Goal: Information Seeking & Learning: Learn about a topic

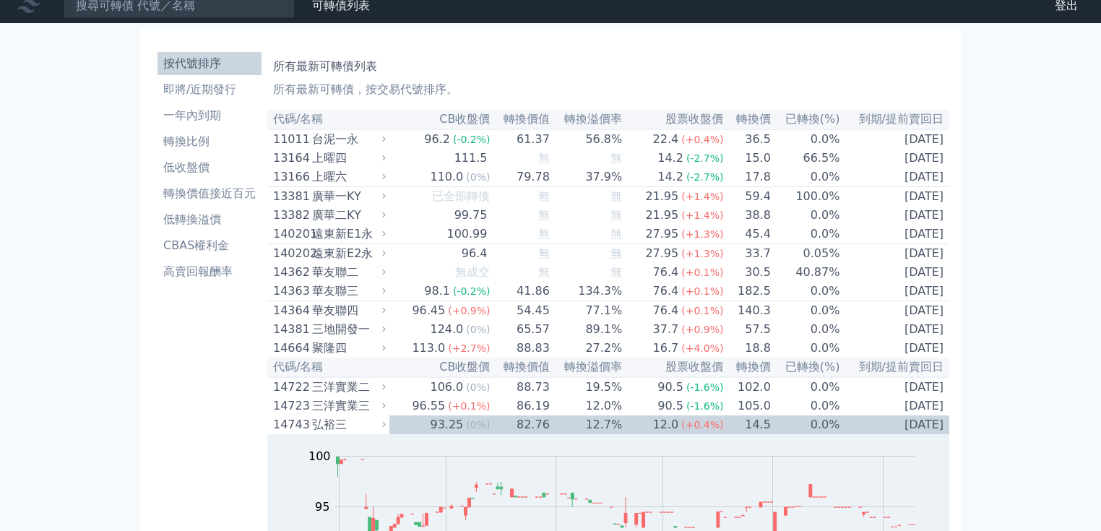
scroll to position [12, 0]
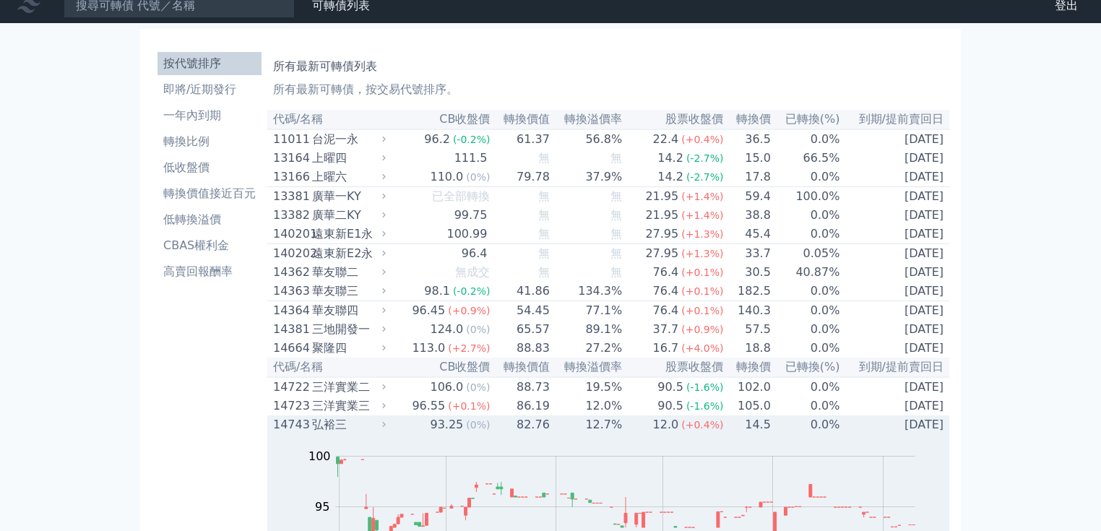
click at [314, 433] on div "弘裕三" at bounding box center [347, 424] width 71 height 17
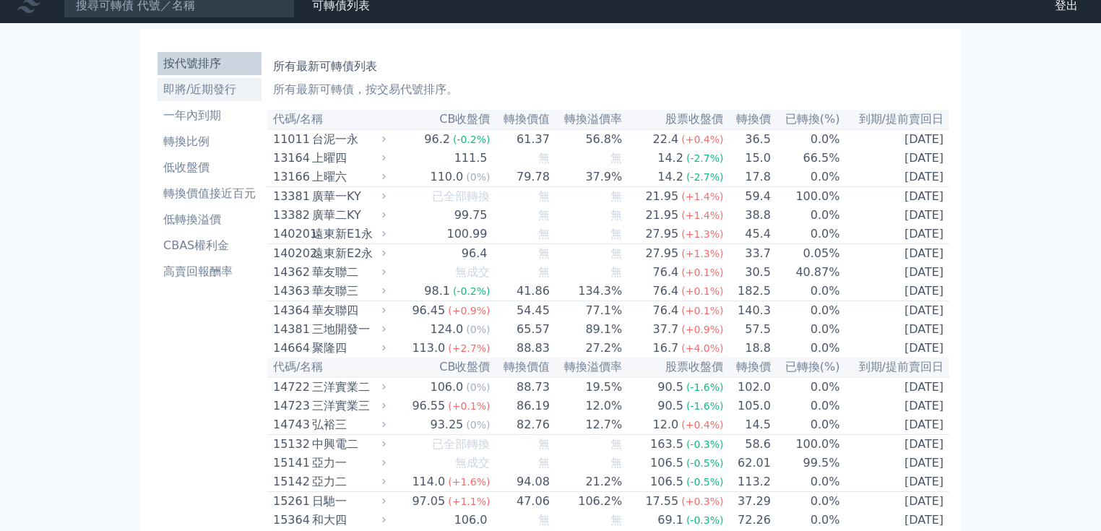
click at [203, 91] on li "即將/近期發行" at bounding box center [209, 89] width 104 height 17
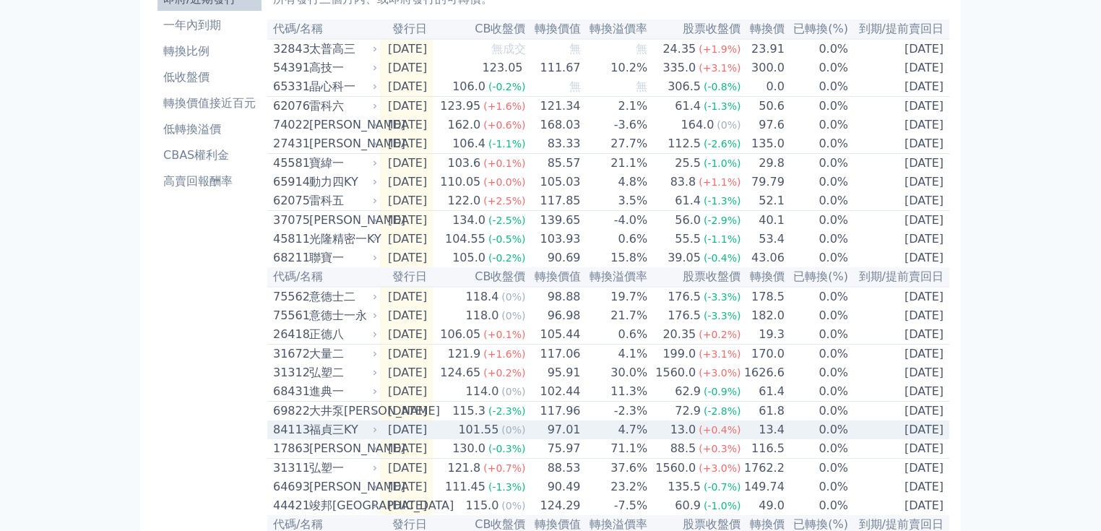
scroll to position [34, 0]
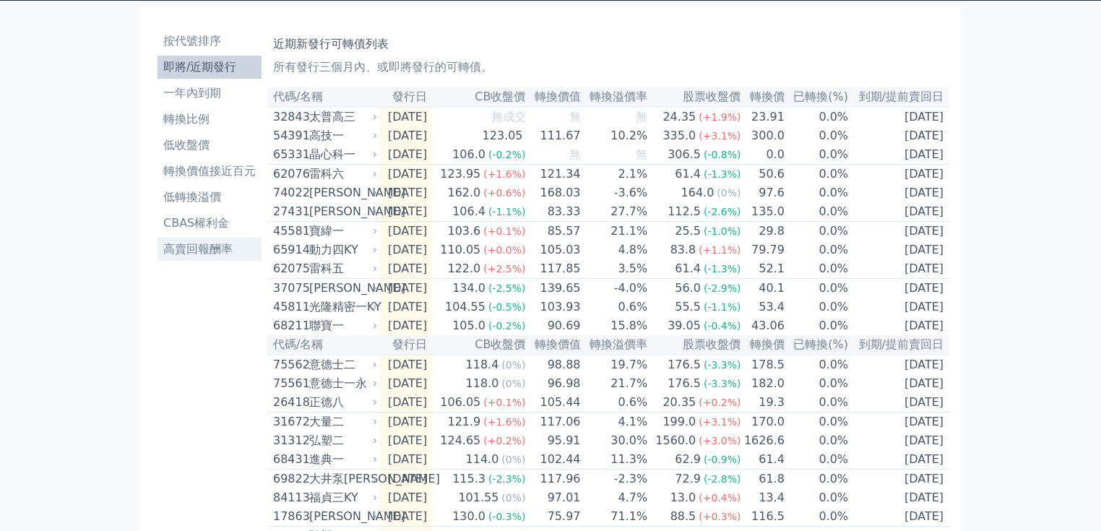
click at [220, 249] on li "高賣回報酬率" at bounding box center [209, 249] width 104 height 17
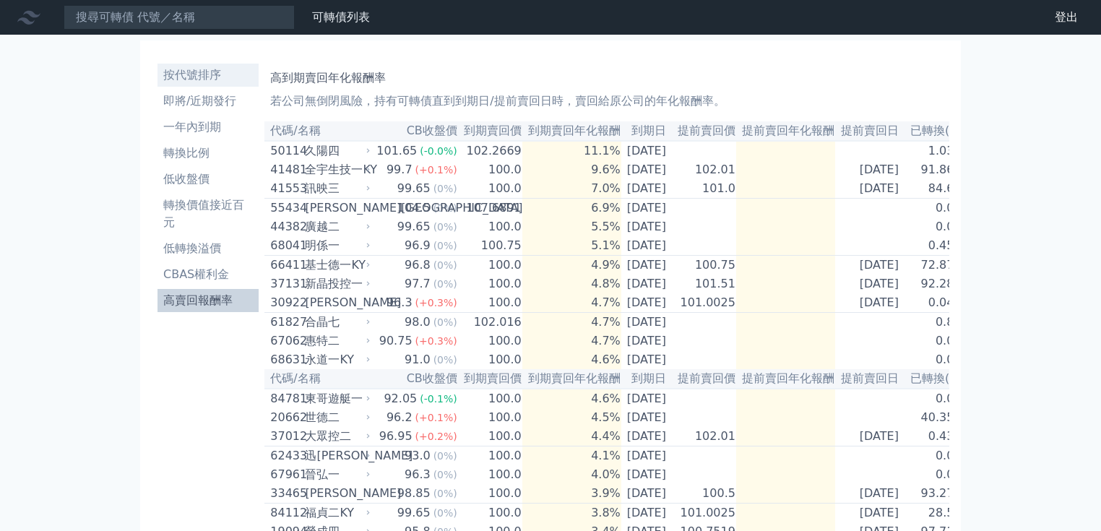
click at [209, 82] on li "按代號排序" at bounding box center [207, 74] width 101 height 17
